Goal: Register for event/course

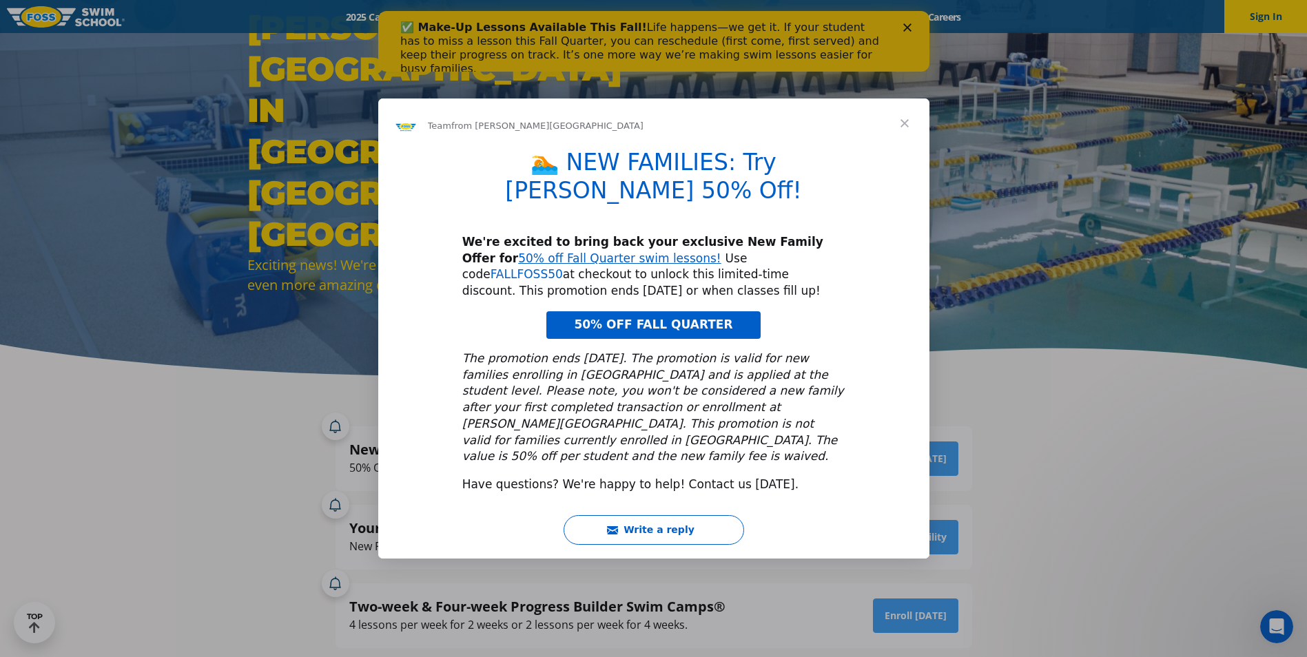
click at [563, 267] on link "FALLFOSS50" at bounding box center [526, 274] width 72 height 14
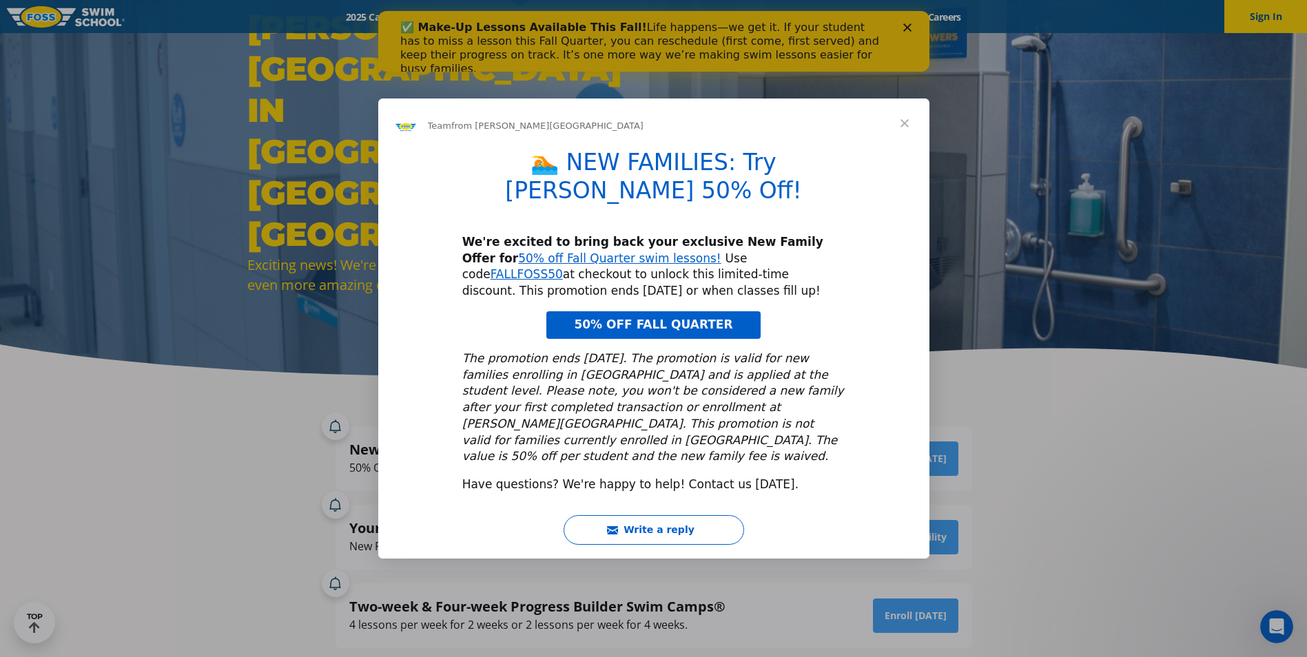
click at [907, 143] on span "Close" at bounding box center [905, 124] width 50 height 50
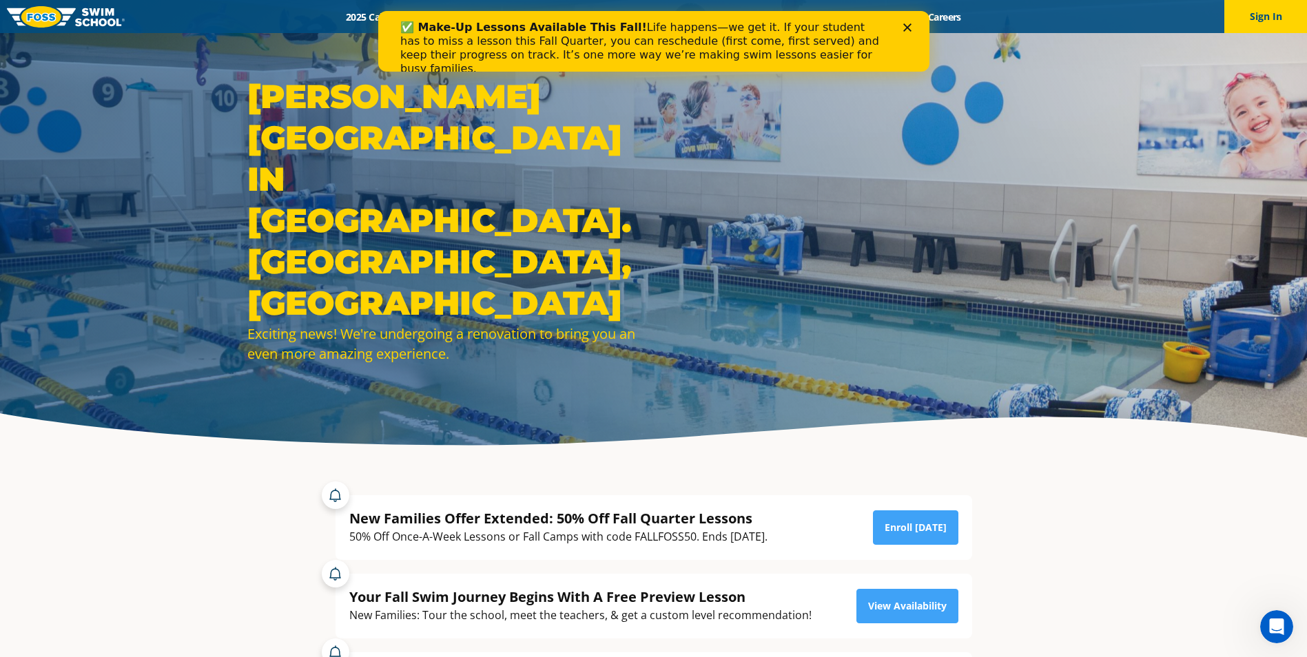
click at [909, 23] on div "✅ Make-Up Lessons Available This Fall! Life happens—we get it. If your student …" at bounding box center [653, 48] width 551 height 63
click at [907, 25] on icon "Close" at bounding box center [906, 27] width 8 height 8
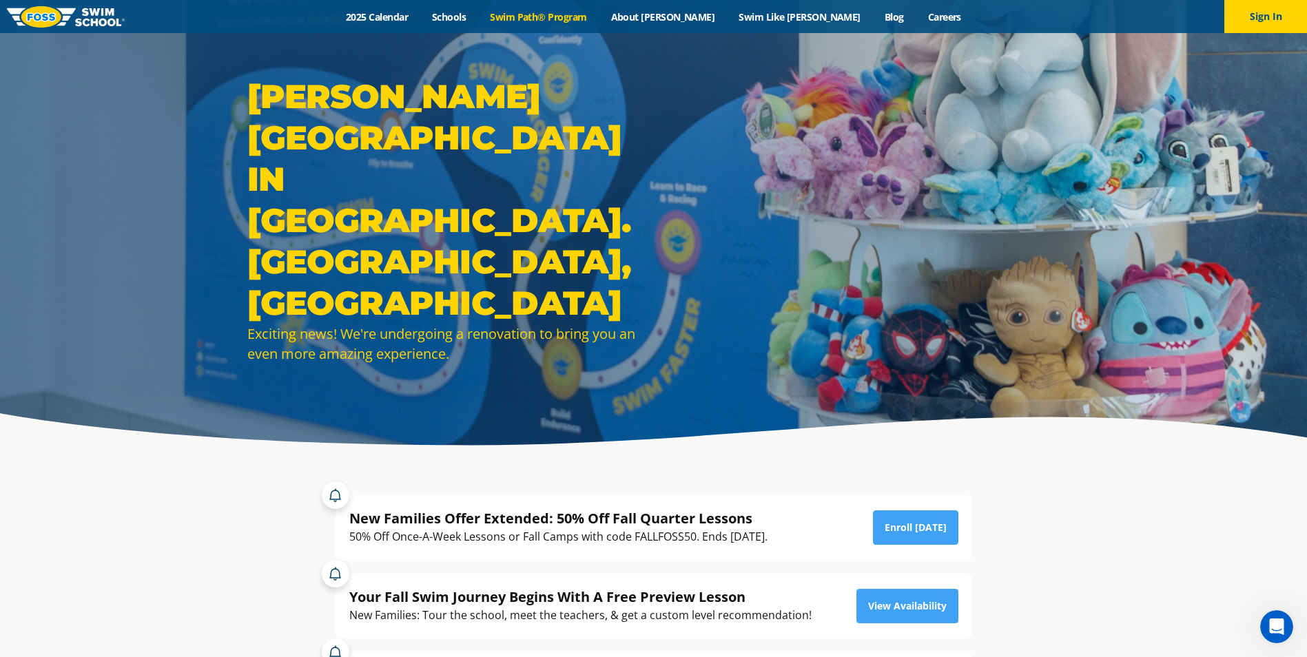
click at [592, 19] on link "Swim Path® Program" at bounding box center [538, 16] width 121 height 13
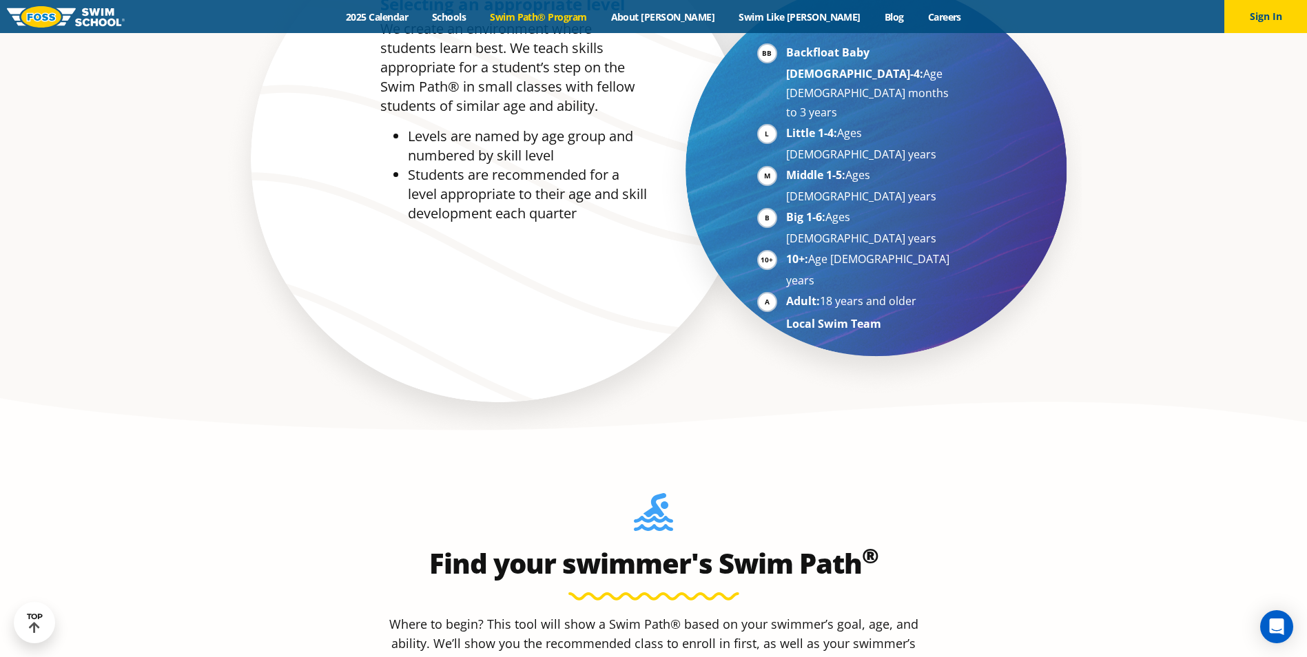
scroll to position [1171, 0]
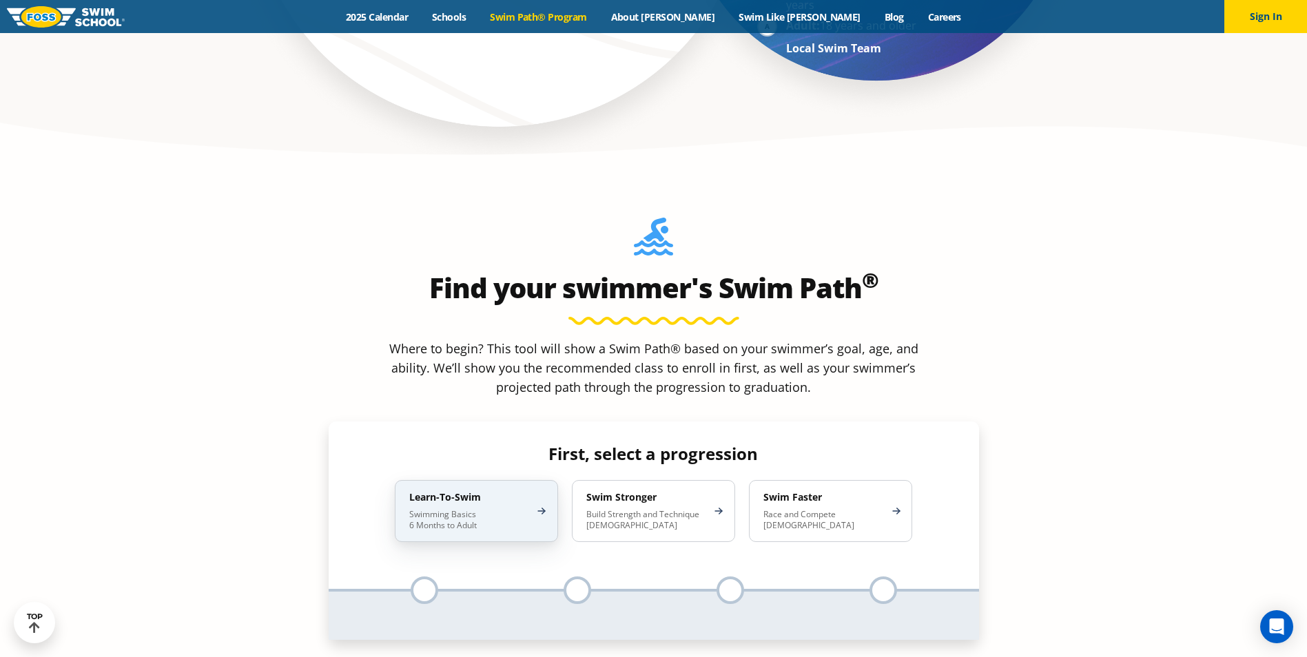
click at [436, 509] on p "Swimming Basics 6 Months to Adult" at bounding box center [469, 520] width 121 height 22
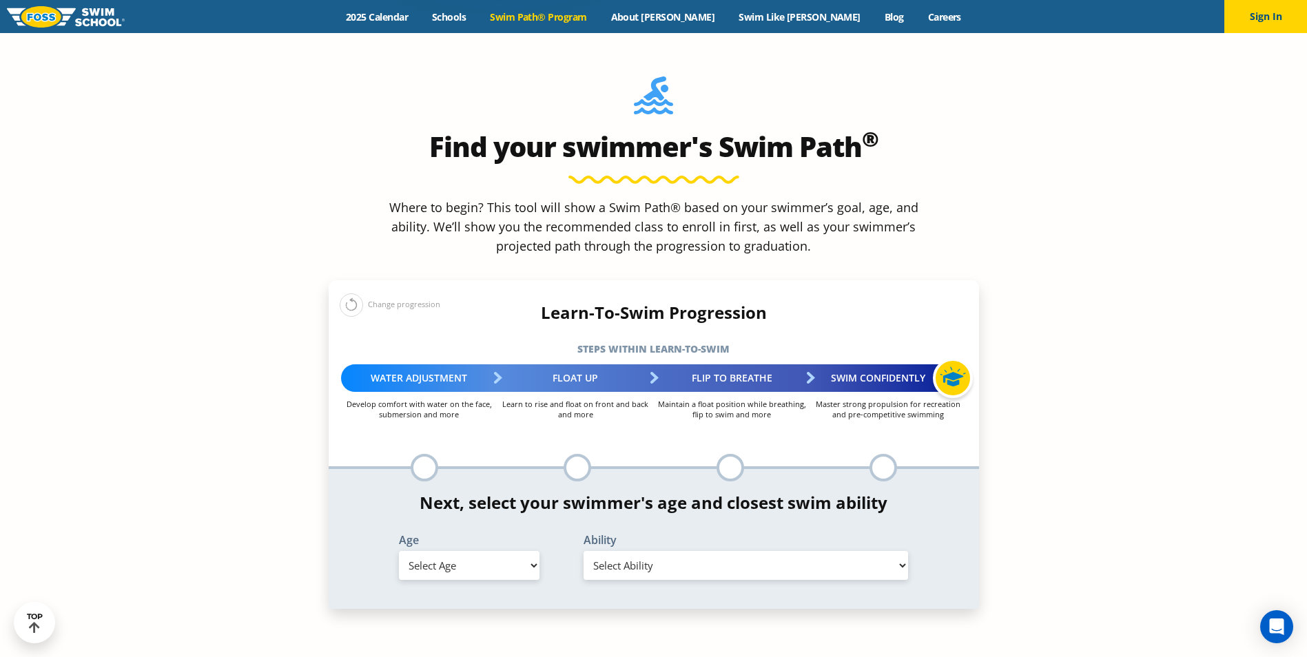
scroll to position [1378, 0]
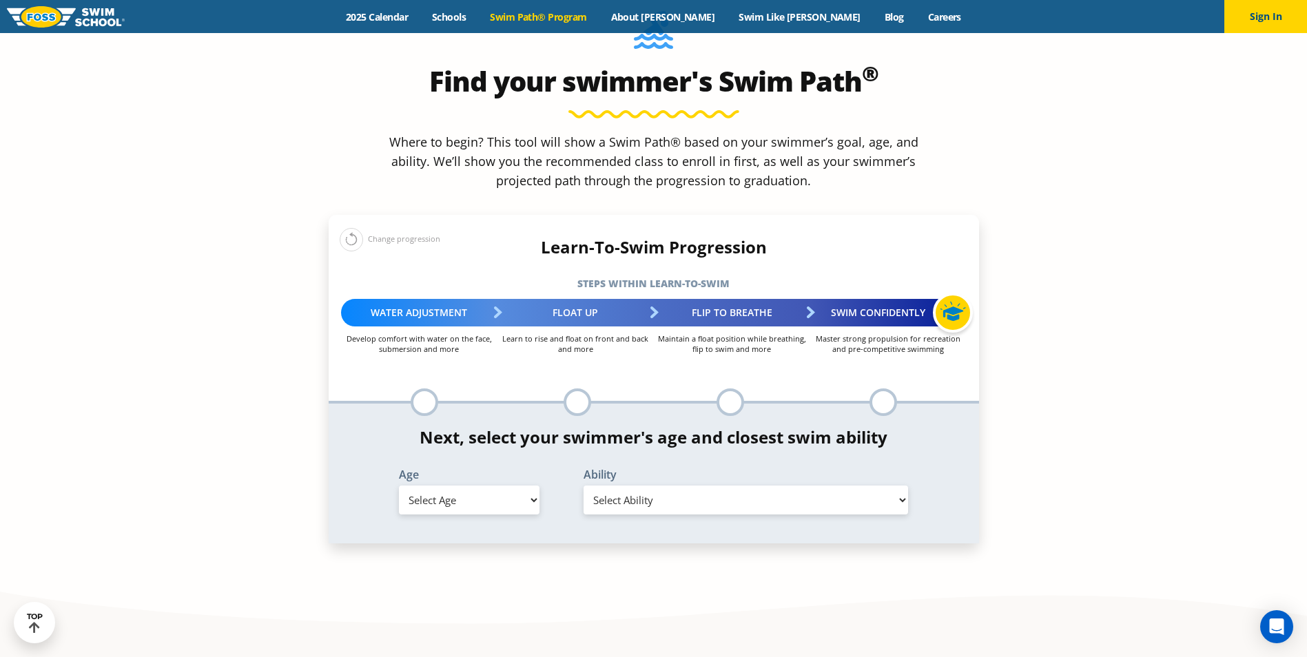
click at [482, 486] on select "Select Age 6 months - 1 year 1 year 2 years 3 years 4 years 5 years 6 years 7 y…" at bounding box center [469, 500] width 141 height 29
select select "6-years"
click at [399, 486] on select "Select Age 6 months - 1 year 1 year 2 years 3 years 4 years 5 years 6 years 7 y…" at bounding box center [469, 500] width 141 height 29
click at [635, 469] on div "Ability Select Ability First in-water experience When in the water, reliant on …" at bounding box center [745, 494] width 369 height 50
click at [641, 486] on select "Select Ability First in-water experience When in the water, reliant on a life j…" at bounding box center [745, 500] width 325 height 29
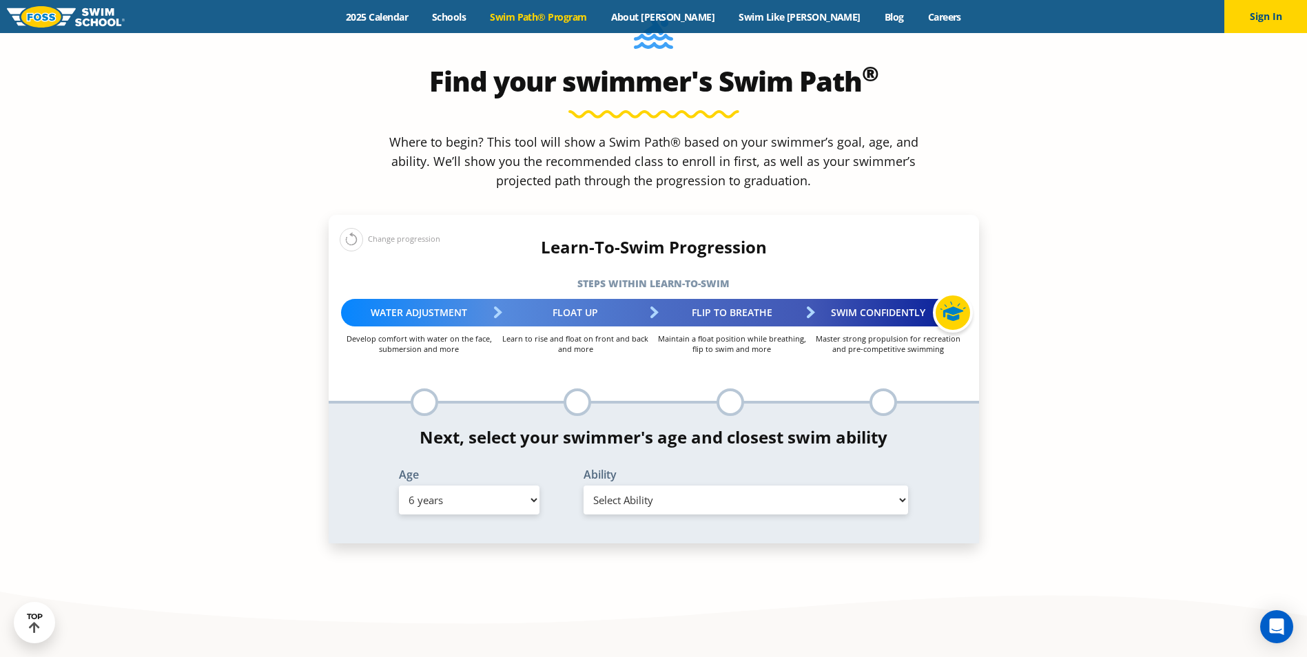
select select "6-years-when-in-the-water-reliant-on-a-life-jacket-or-floatation-device"
click at [583, 486] on select "Select Ability First in-water experience When in the water, reliant on a life j…" at bounding box center [745, 500] width 325 height 29
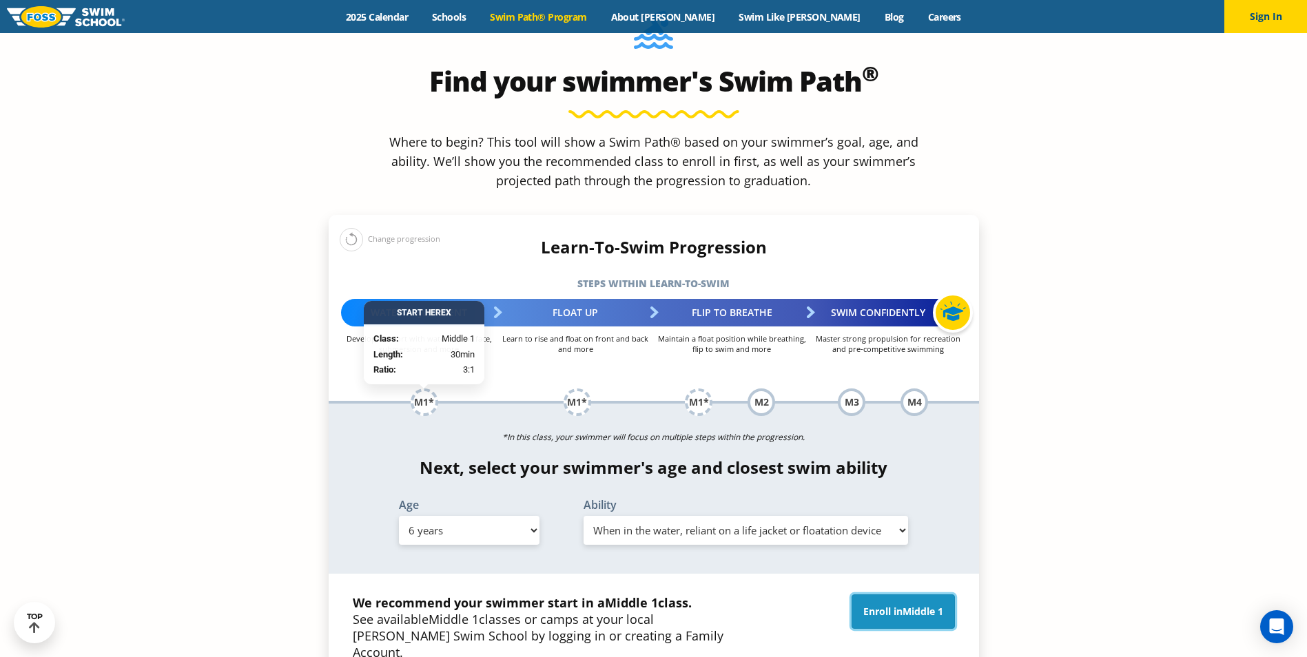
click at [895, 595] on link "Enroll in Middle 1" at bounding box center [902, 612] width 103 height 34
